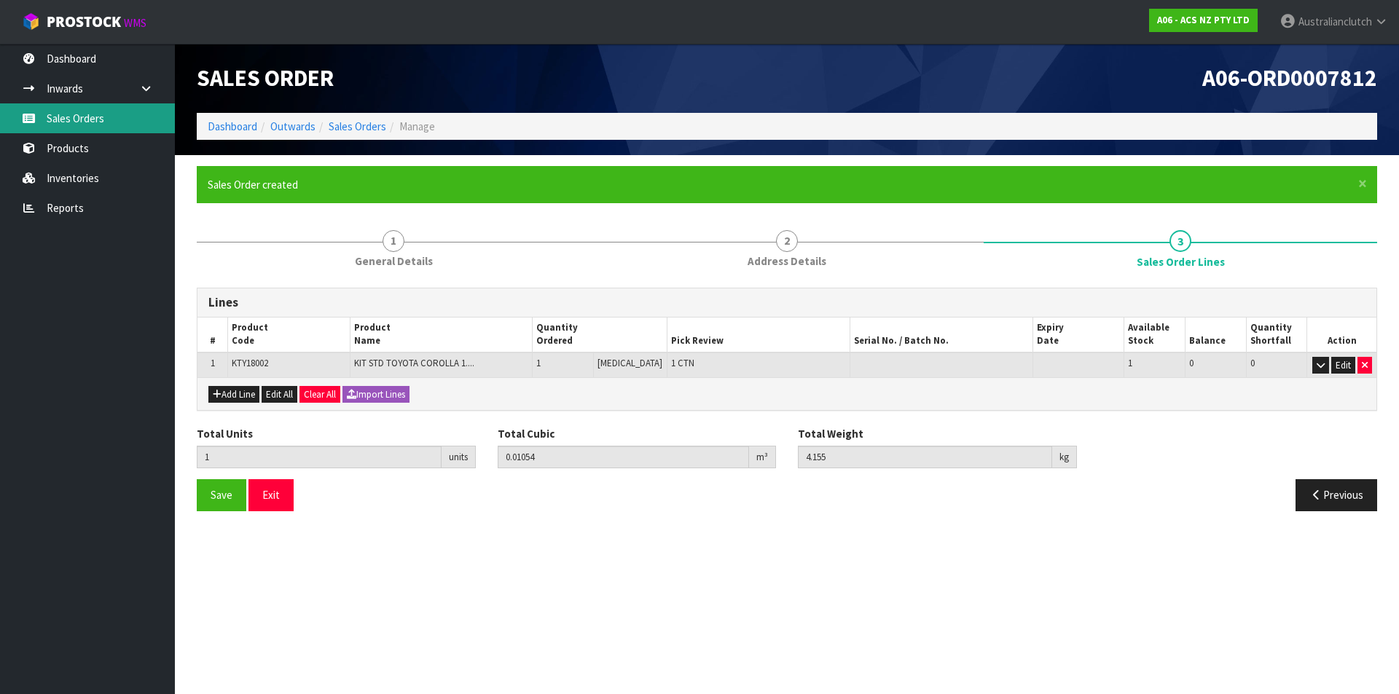
click at [121, 121] on link "Sales Orders" at bounding box center [87, 118] width 175 height 30
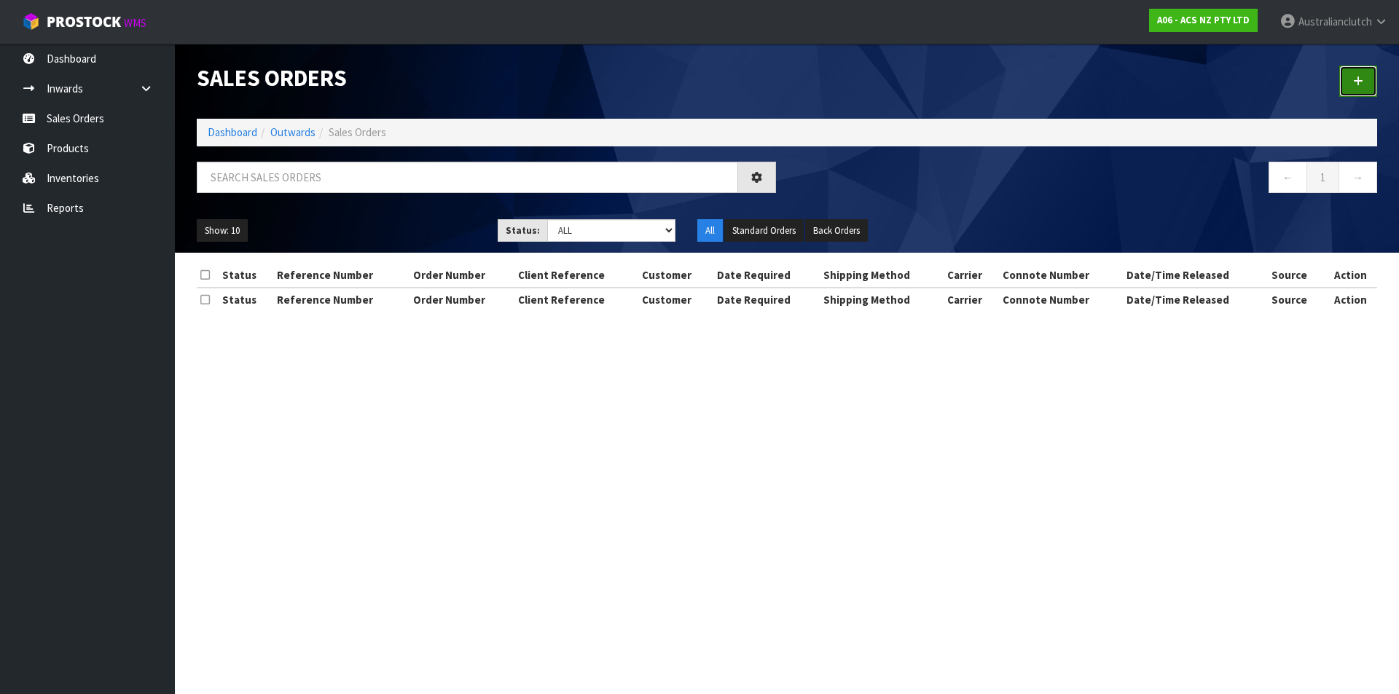
click at [1351, 88] on link at bounding box center [1358, 81] width 38 height 31
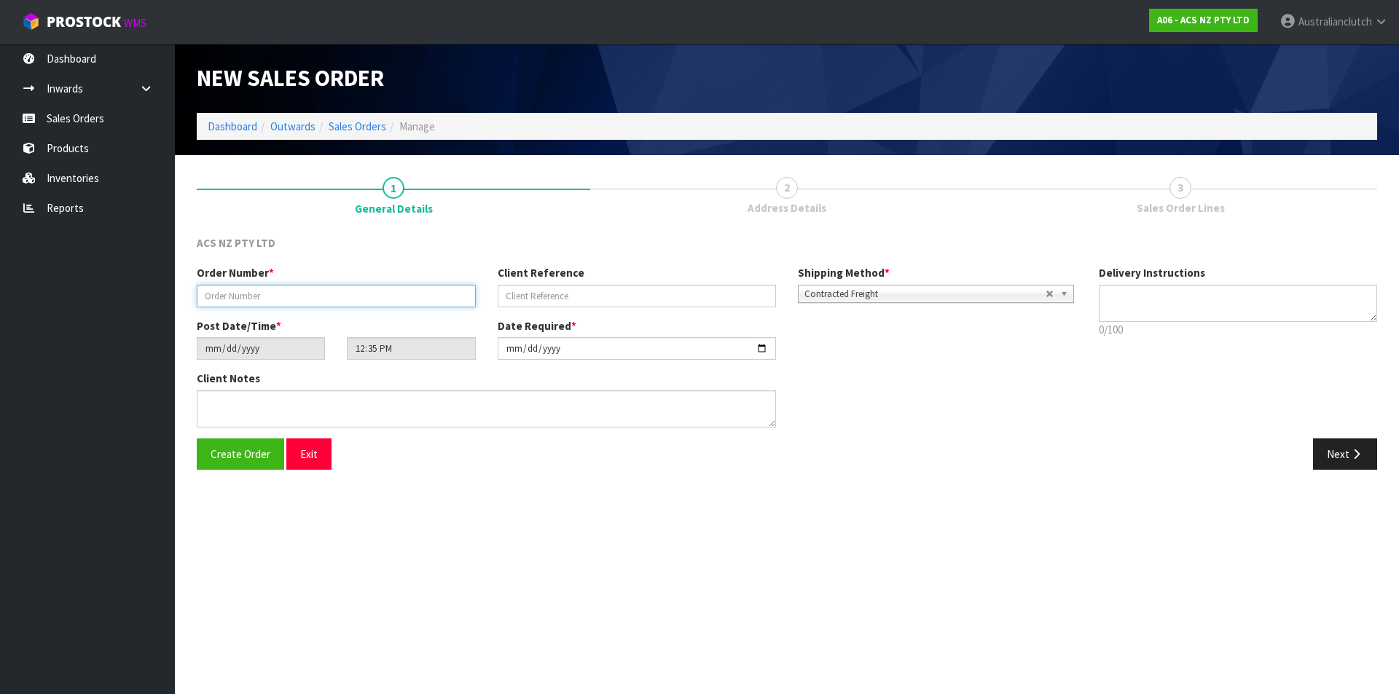
click at [257, 296] on input "text" at bounding box center [336, 296] width 279 height 23
type input "208191.1"
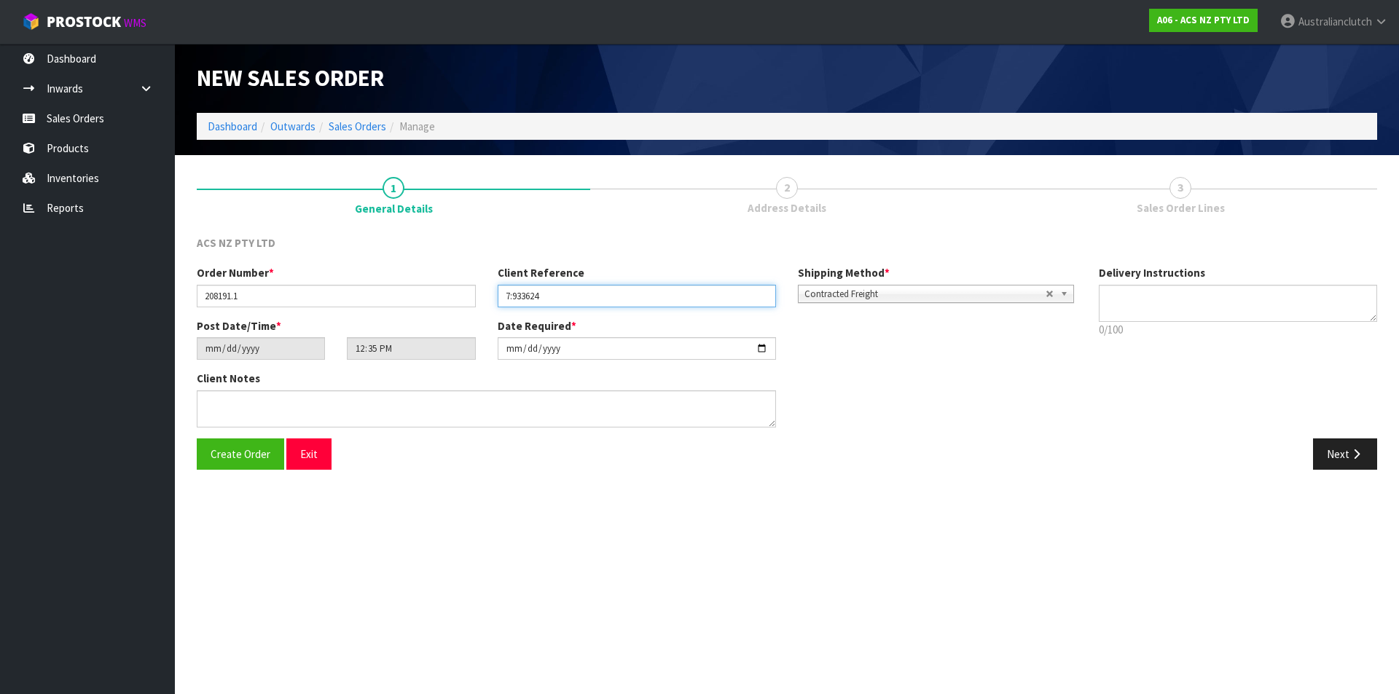
type input "7:933624"
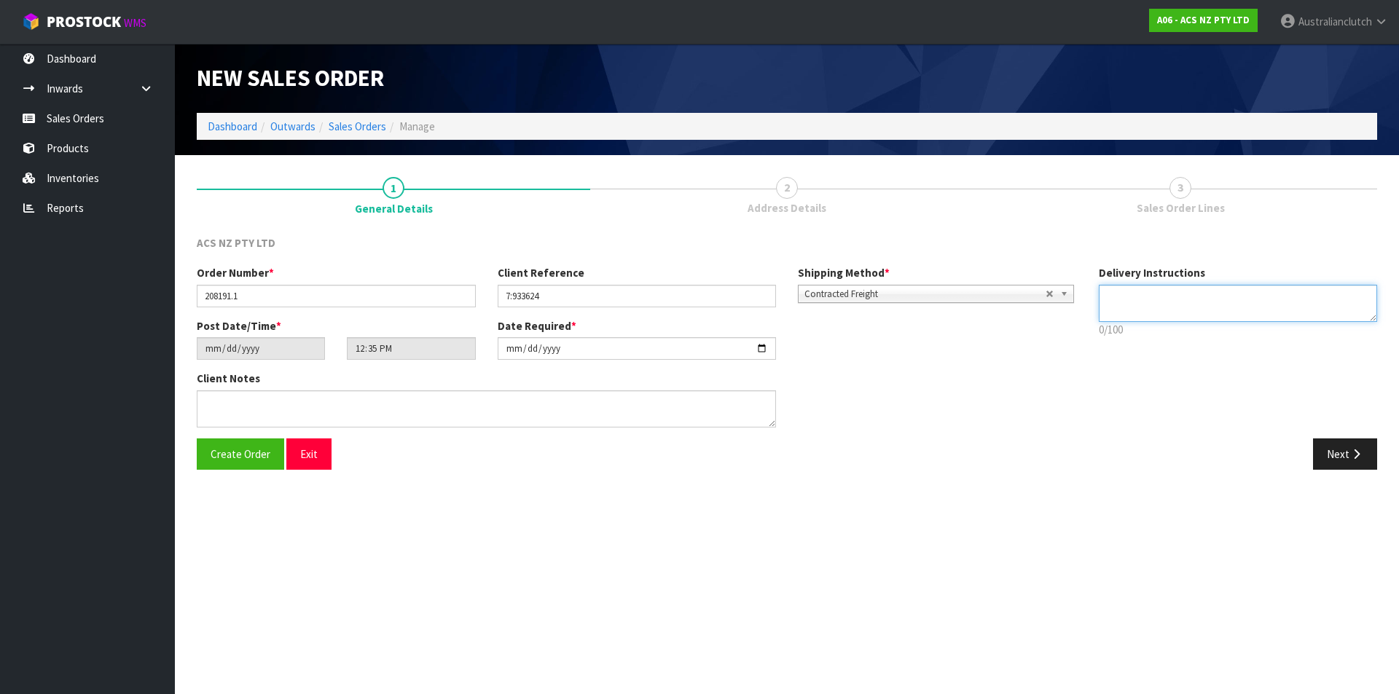
click at [1178, 304] on textarea at bounding box center [1238, 303] width 279 height 37
type textarea "NZC PLEASE"
click at [1336, 464] on button "Next" at bounding box center [1345, 454] width 64 height 31
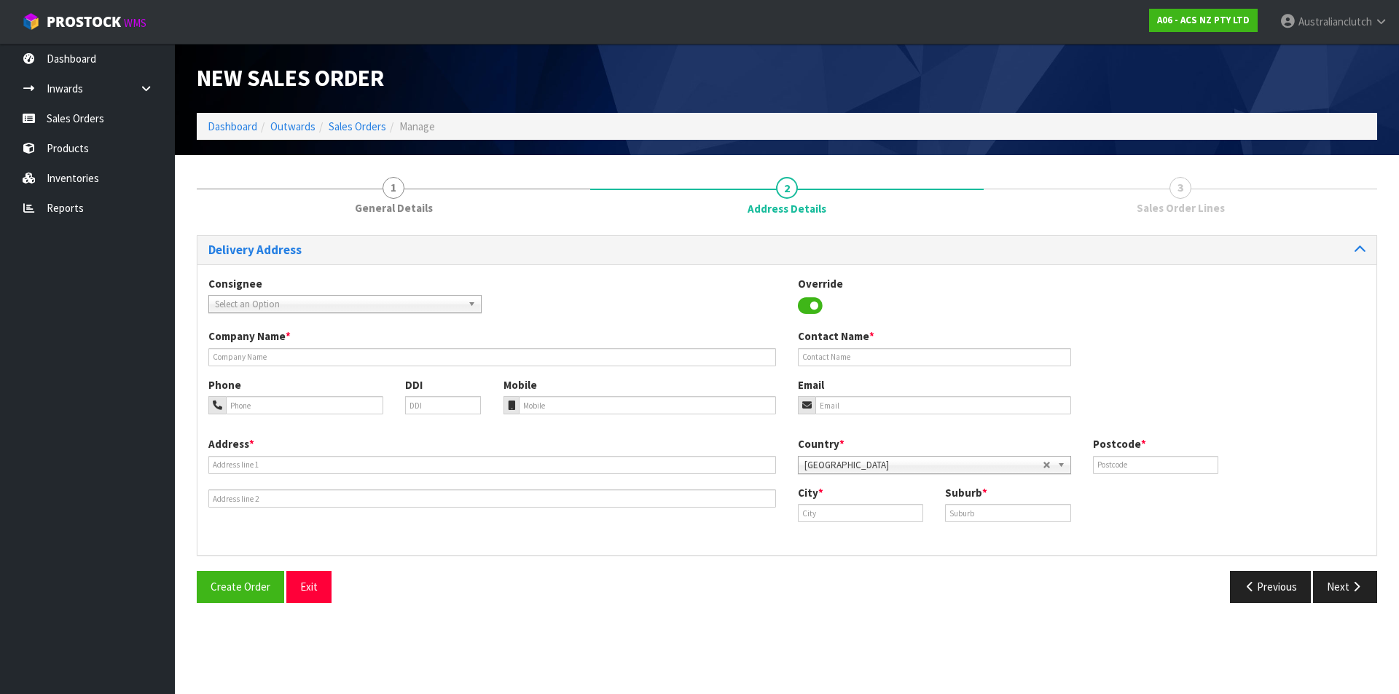
click at [277, 301] on span "Select an Option" at bounding box center [338, 304] width 247 height 17
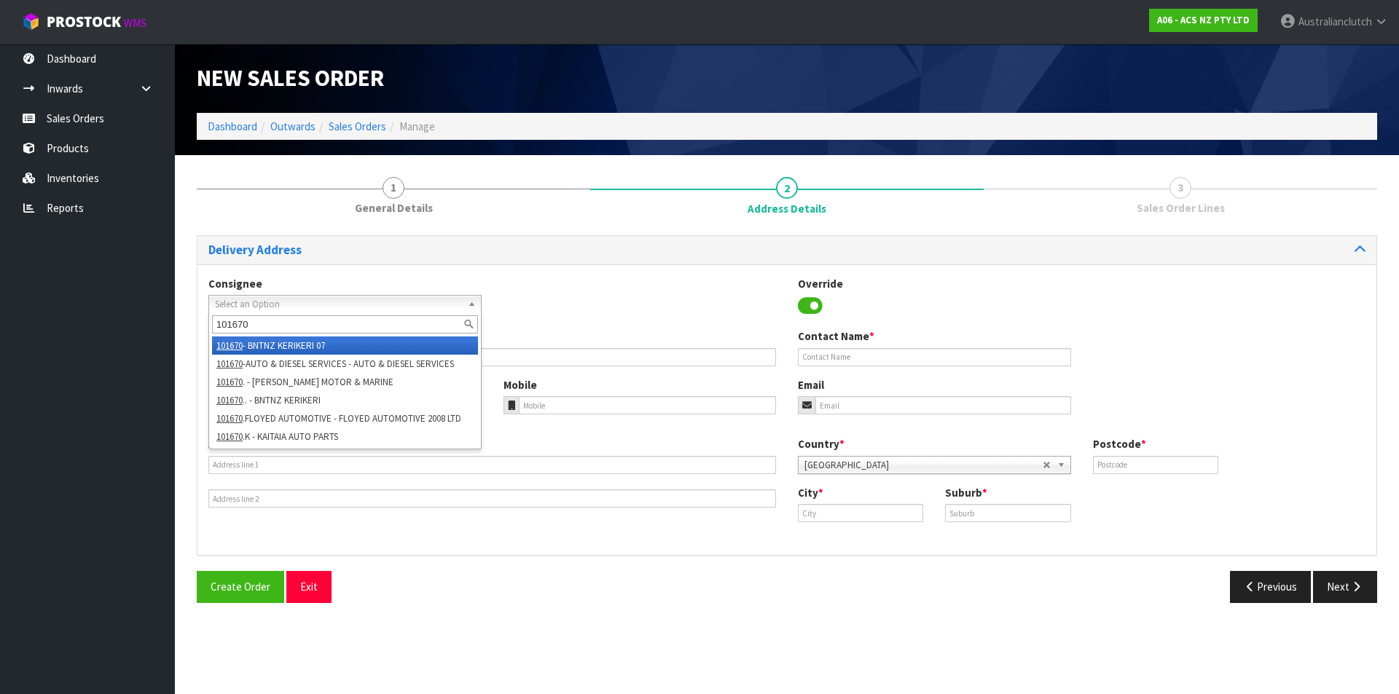
type input "101670"
click at [314, 353] on li "101670 - BNTNZ KERIKERI 07" at bounding box center [345, 346] width 266 height 18
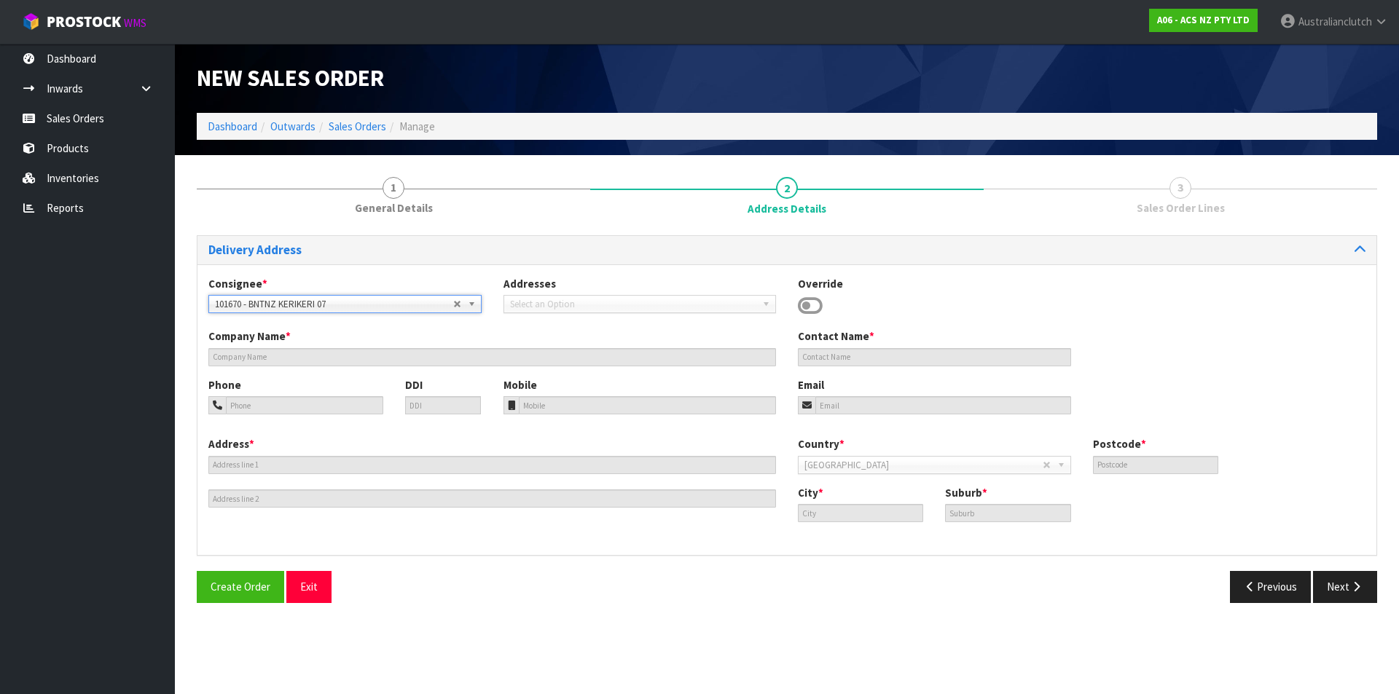
type input "KAITAIA AUTO PARTS"
type input "[STREET_ADDRESS]"
type input "0410"
type input "KAITAIA"
click at [350, 306] on span "Select an Option" at bounding box center [334, 304] width 238 height 17
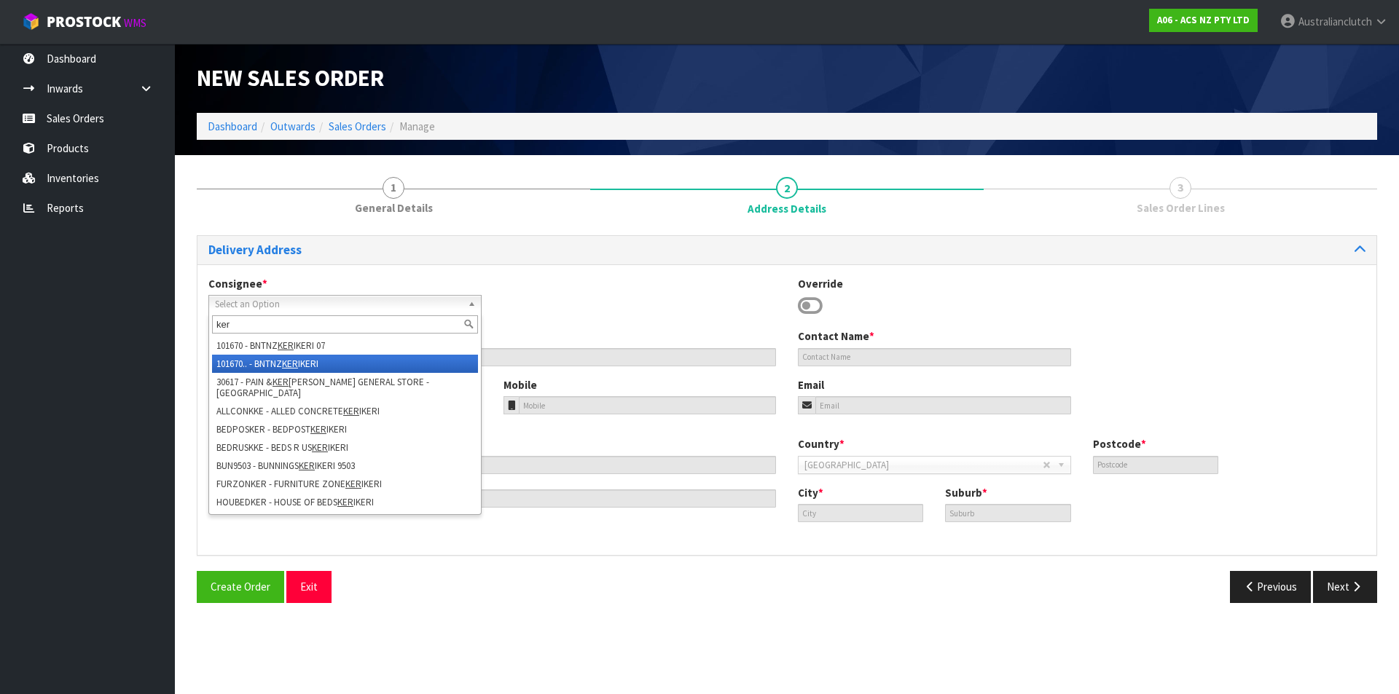
type input "ker"
click at [298, 368] on em "KER" at bounding box center [290, 364] width 16 height 12
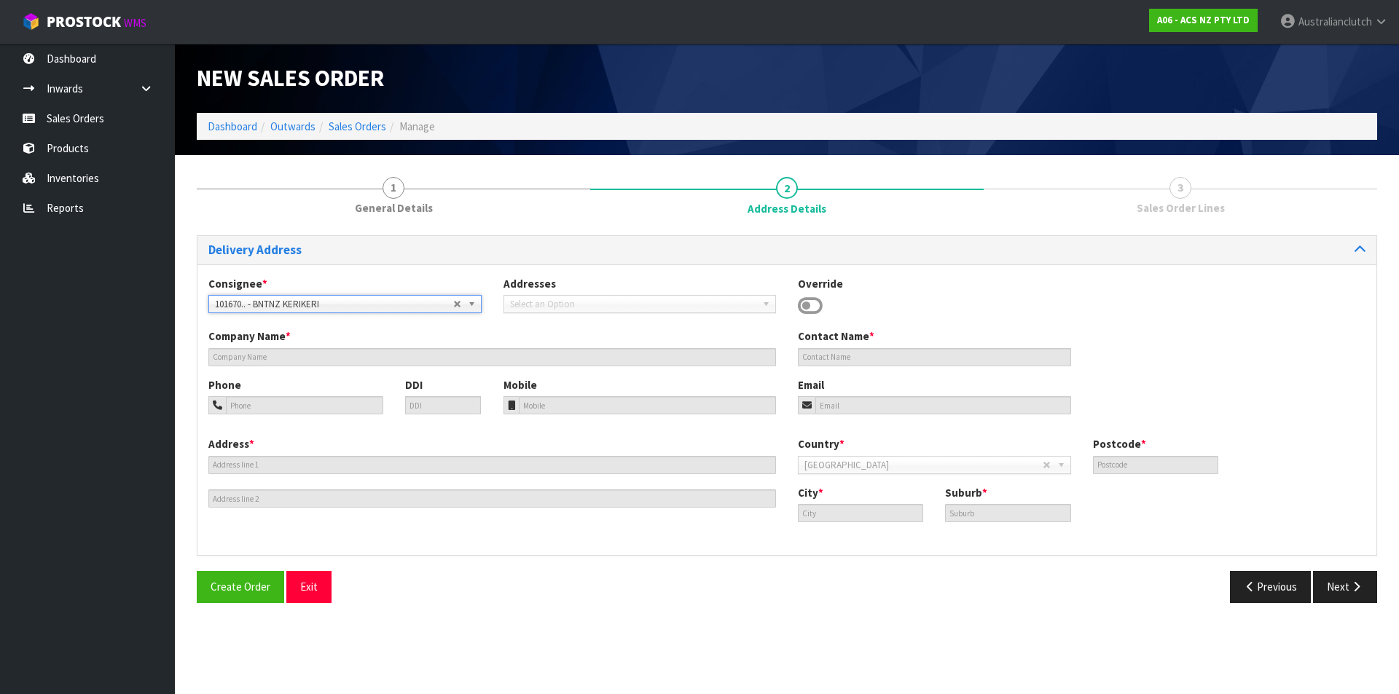
type input "BNTNZ KERIKERI"
type input "CNR [GEOGRAPHIC_DATA]"
type input "0230"
type input "KERIKERI"
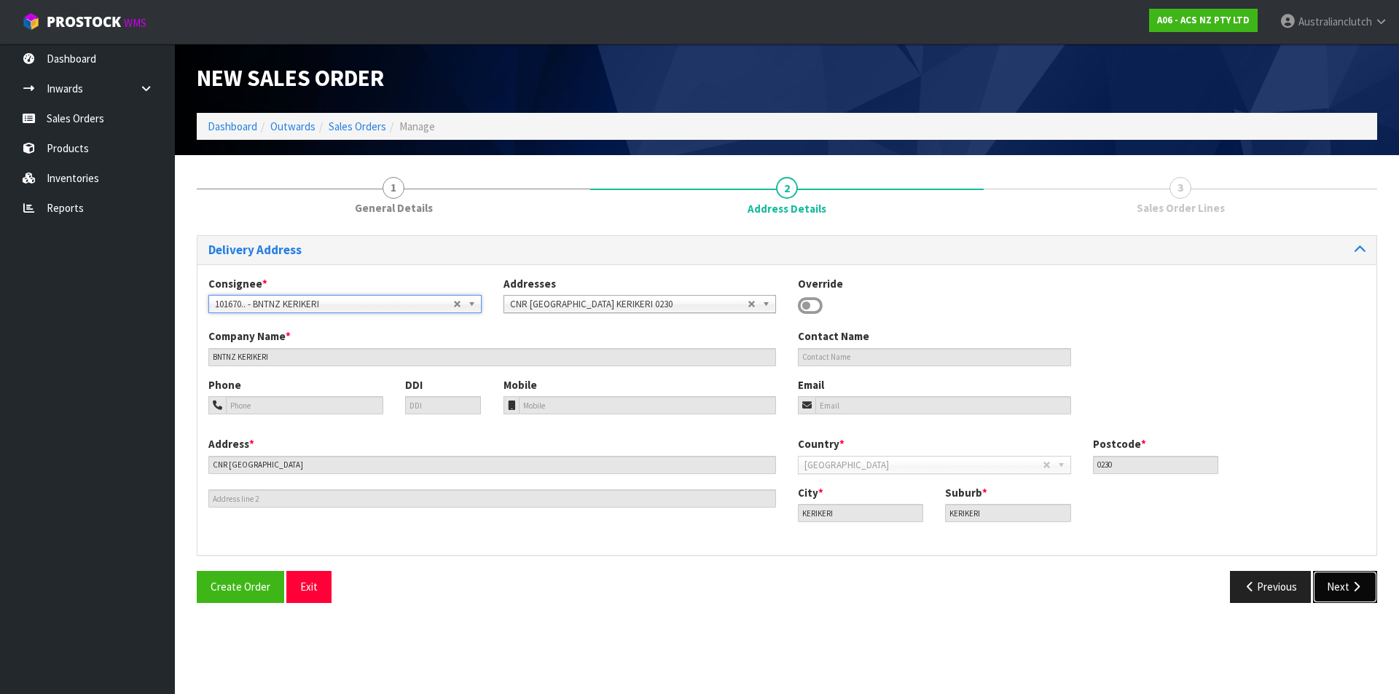
click at [1355, 586] on icon "button" at bounding box center [1356, 586] width 14 height 11
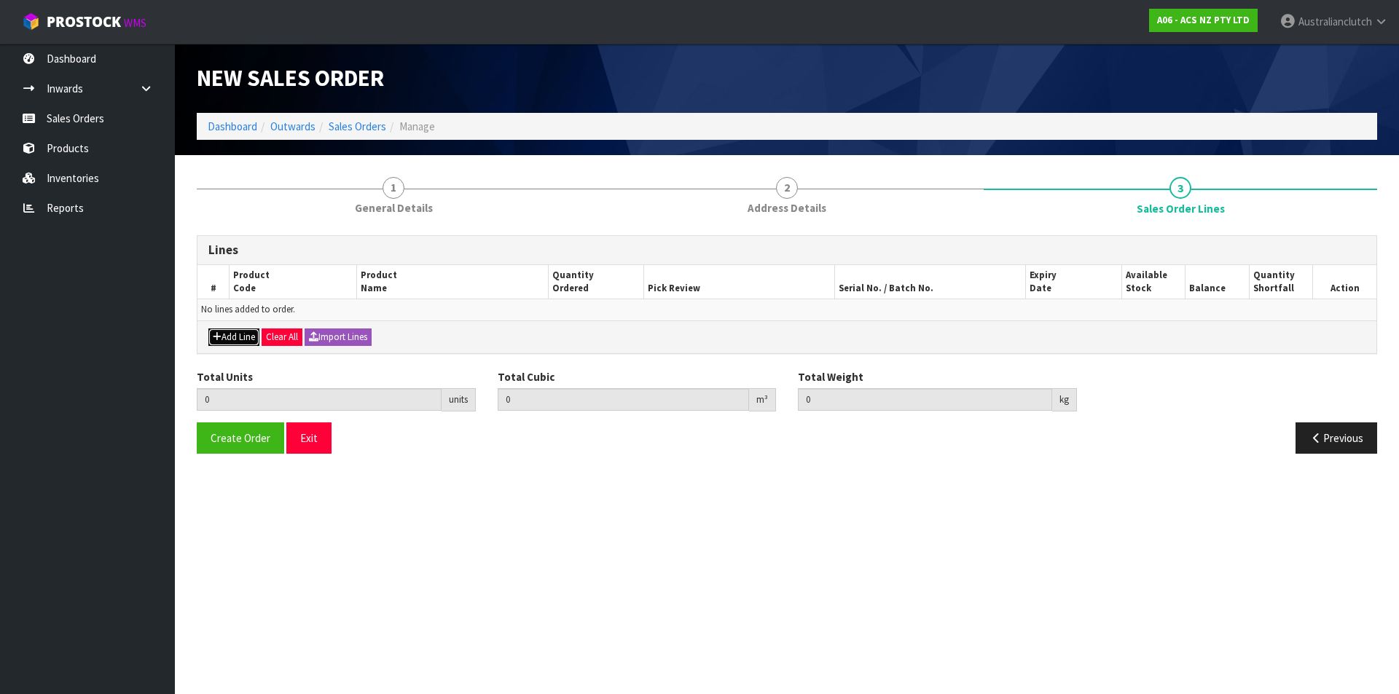
click at [254, 335] on button "Add Line" at bounding box center [233, 337] width 51 height 17
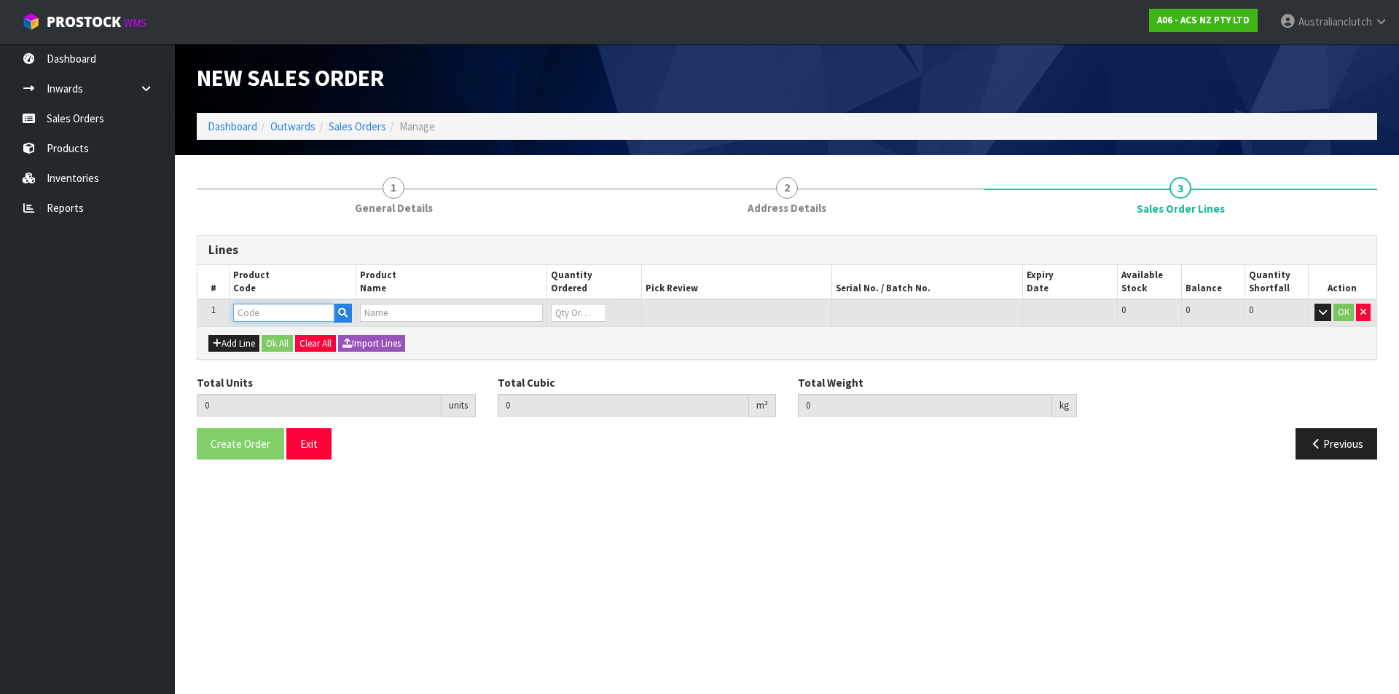
click at [254, 321] on input "text" at bounding box center [283, 313] width 101 height 18
type input "ATFKNI02-04"
type input "0.000000"
type input "0.000"
type input "C/FORK KIT NISSAN"
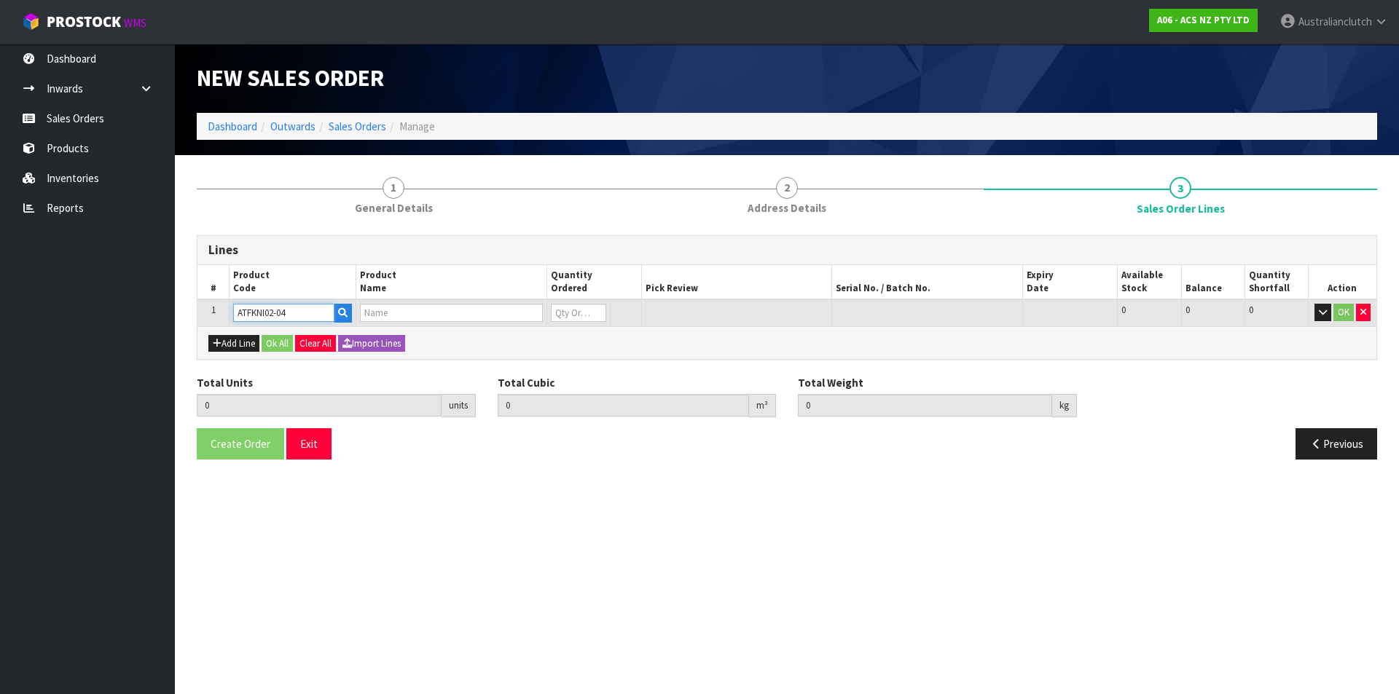
type input "0"
type input "ATFKNI02-04"
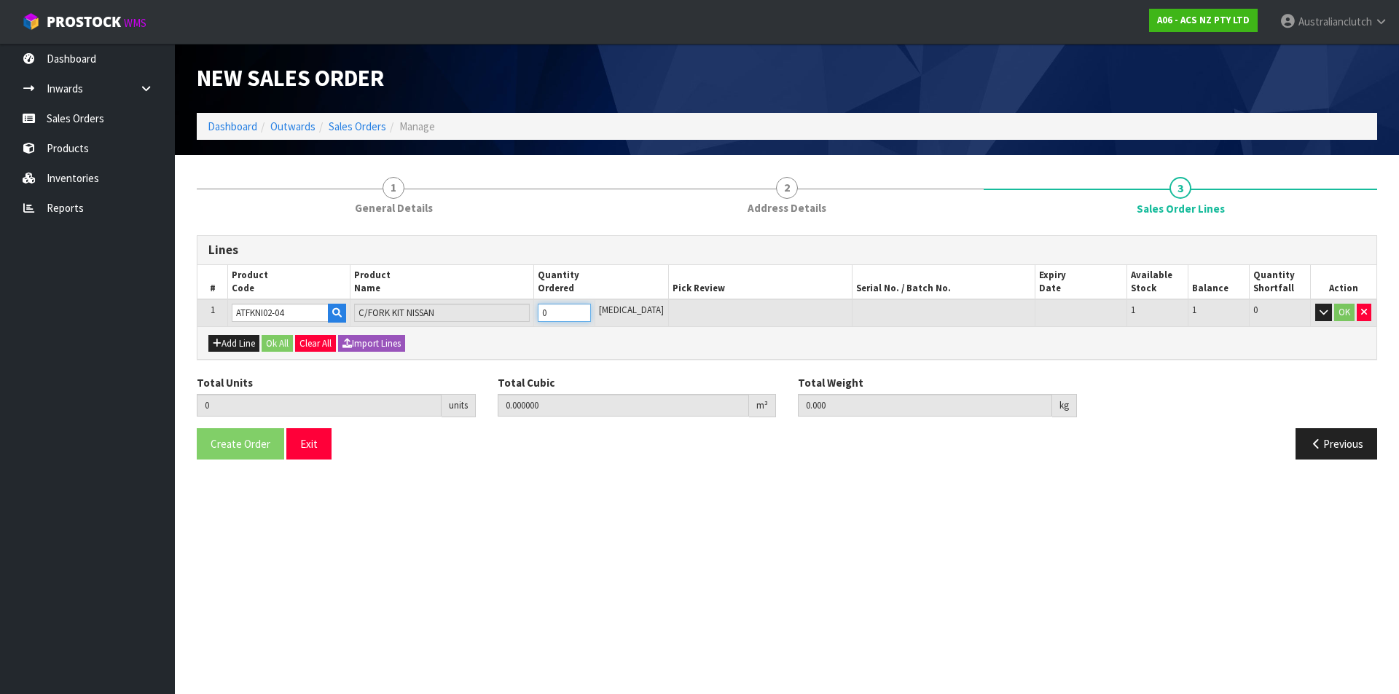
type input "1"
type input "0.006348"
type input "0.53"
type input "1"
click at [591, 310] on input "1" at bounding box center [564, 313] width 53 height 18
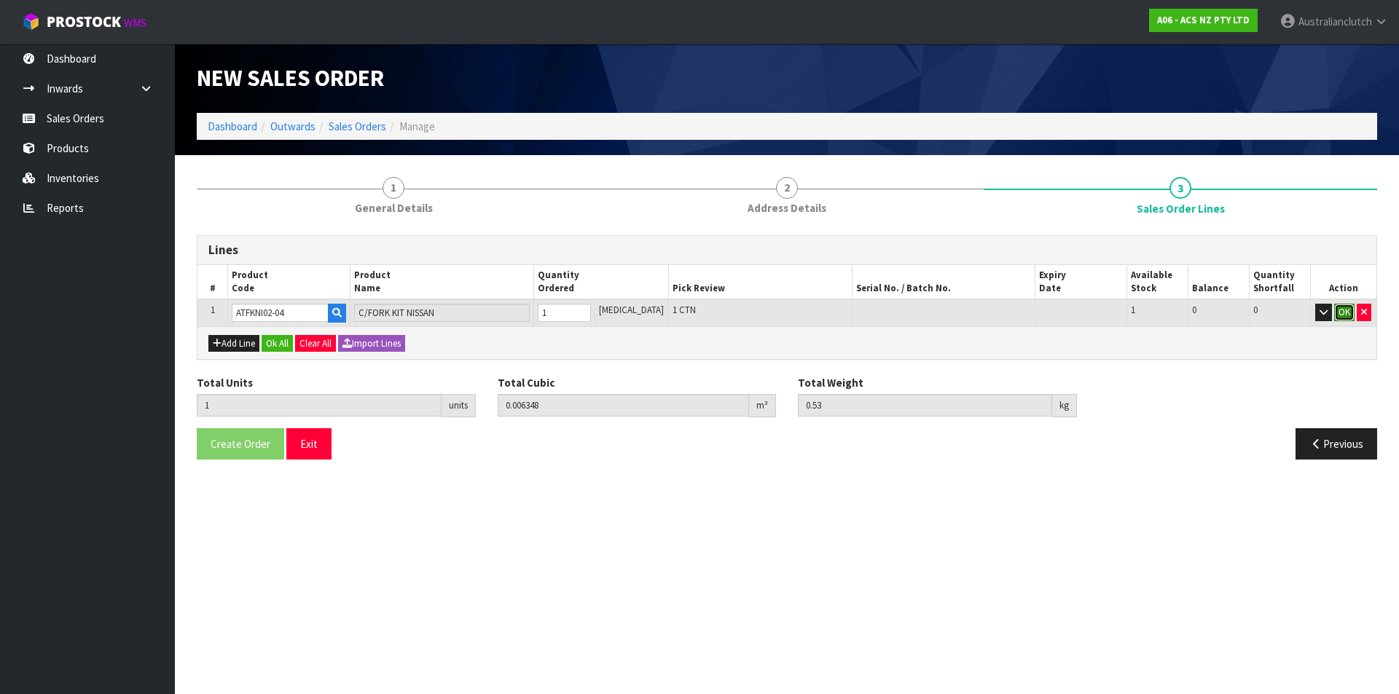
click at [1351, 305] on button "OK" at bounding box center [1344, 312] width 20 height 17
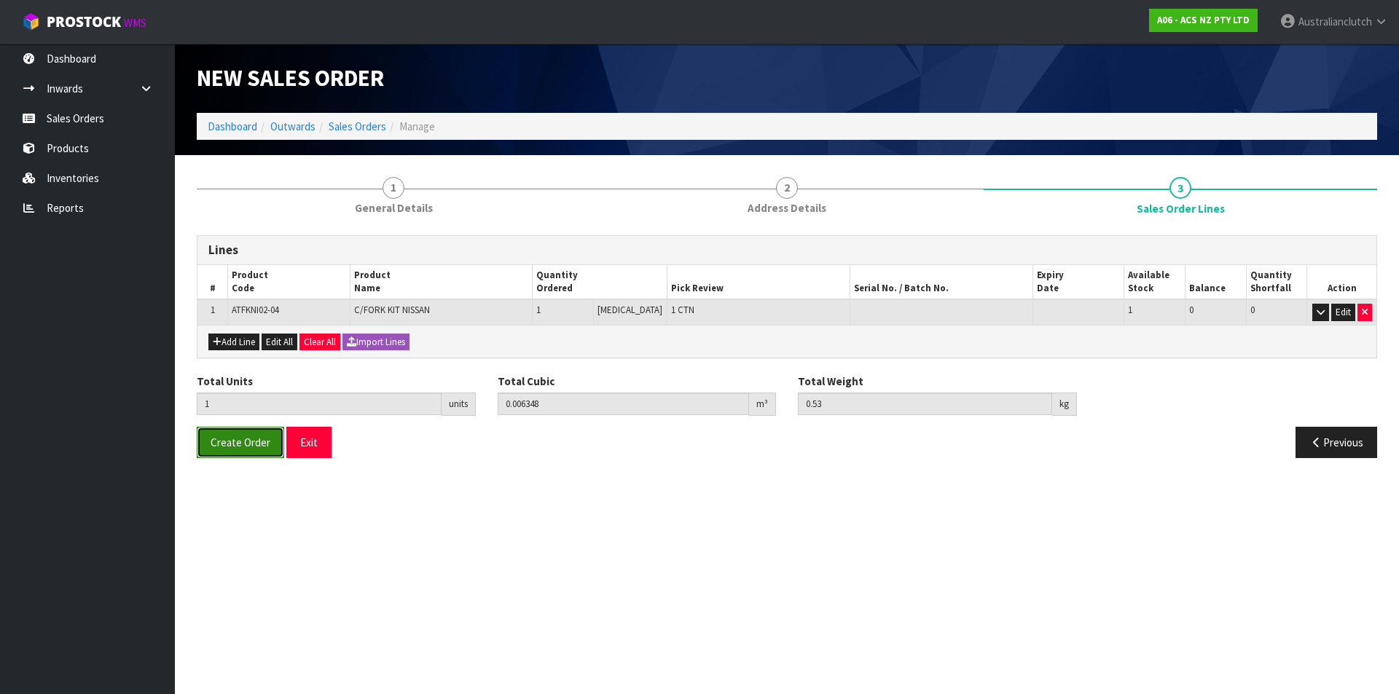
click at [216, 454] on button "Create Order" at bounding box center [240, 442] width 87 height 31
